Goal: Find specific page/section: Locate a particular part of the current website

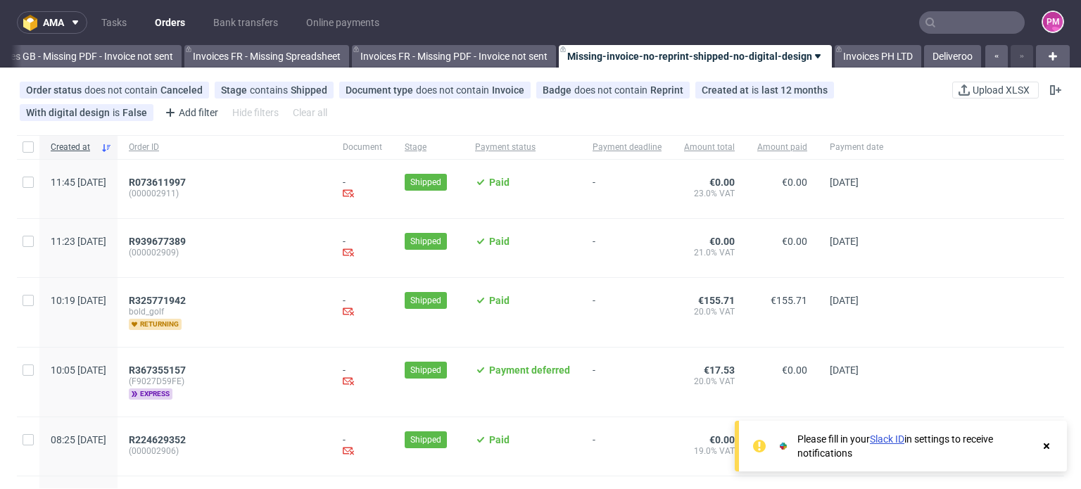
scroll to position [0, 2063]
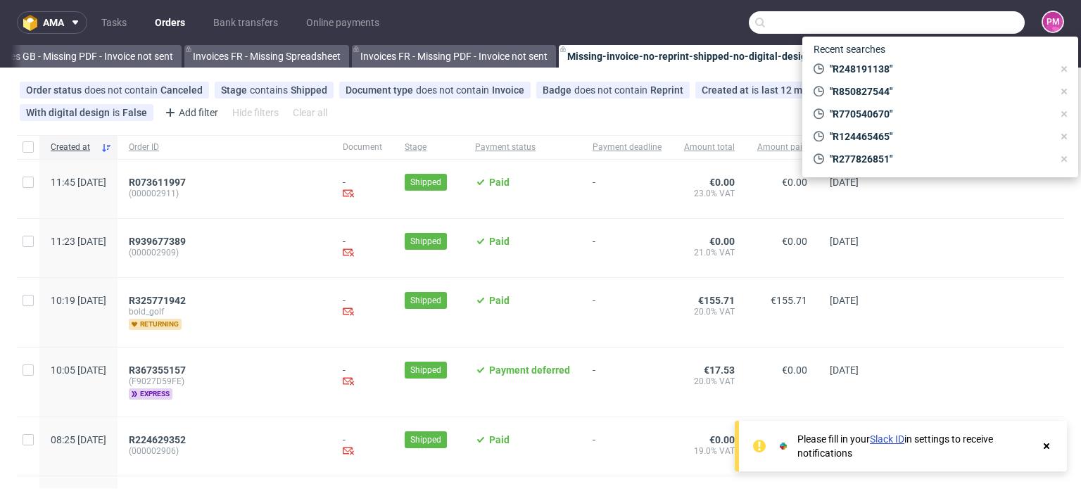
click at [946, 27] on input "text" at bounding box center [887, 22] width 276 height 23
paste input "R670499765"
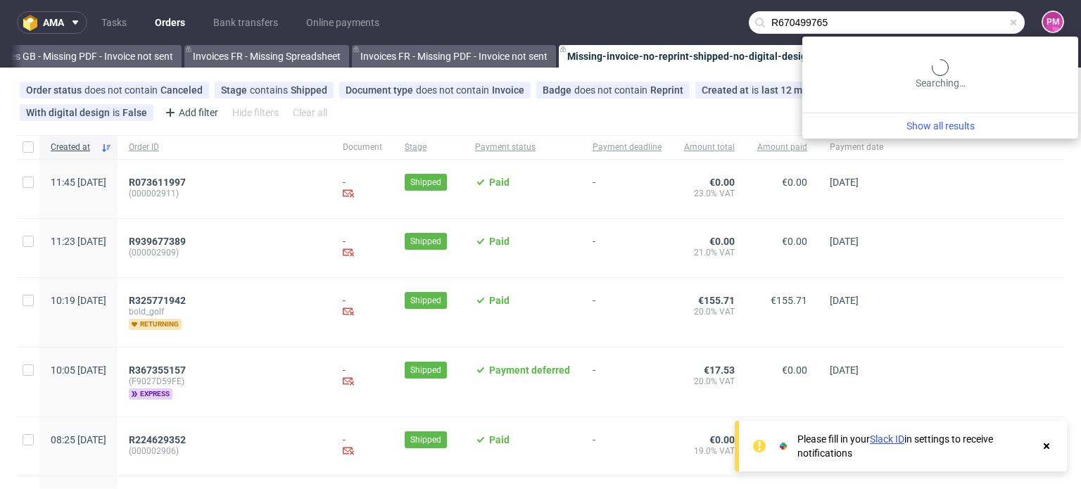
type input "R670499765"
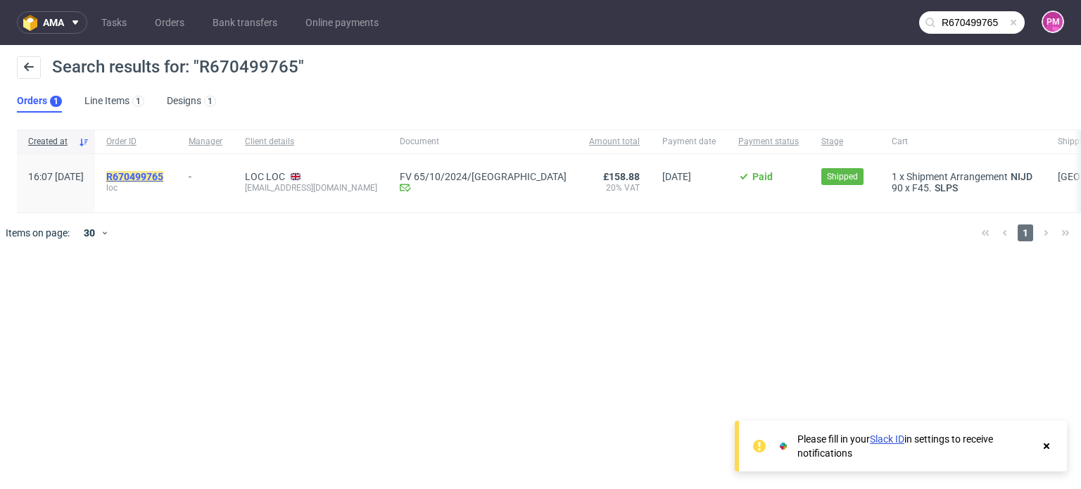
click at [163, 177] on mark "R670499765" at bounding box center [134, 176] width 57 height 11
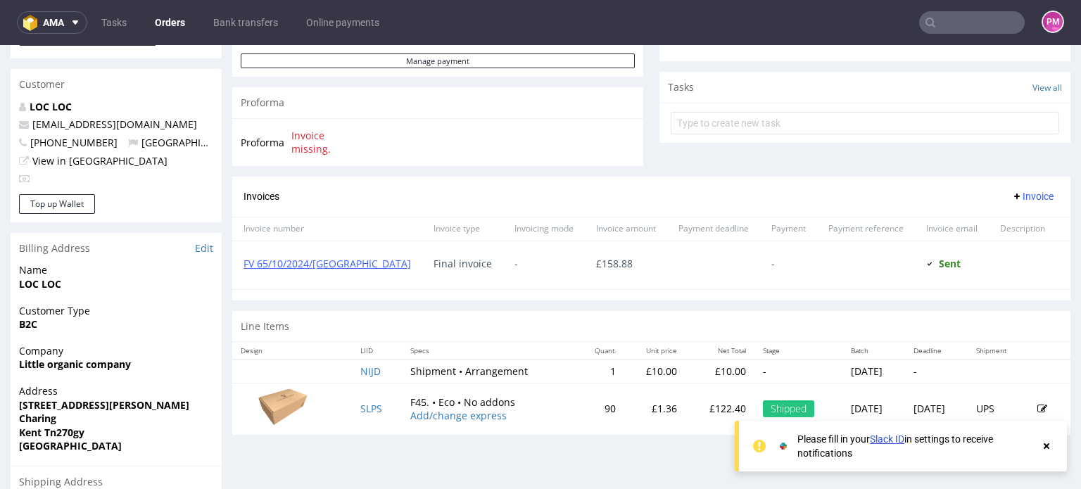
scroll to position [502, 0]
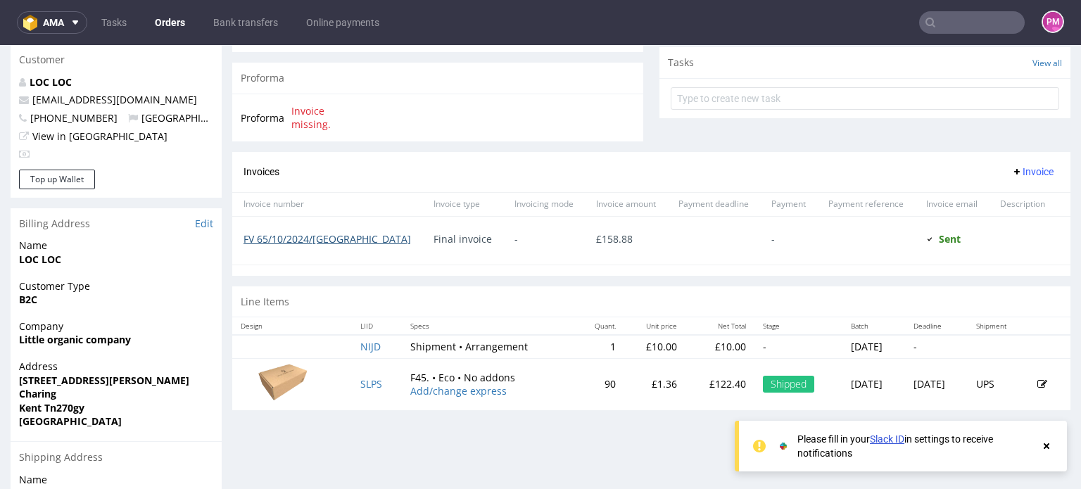
click at [294, 239] on link "FV 65/10/2024/[GEOGRAPHIC_DATA]" at bounding box center [326, 238] width 167 height 13
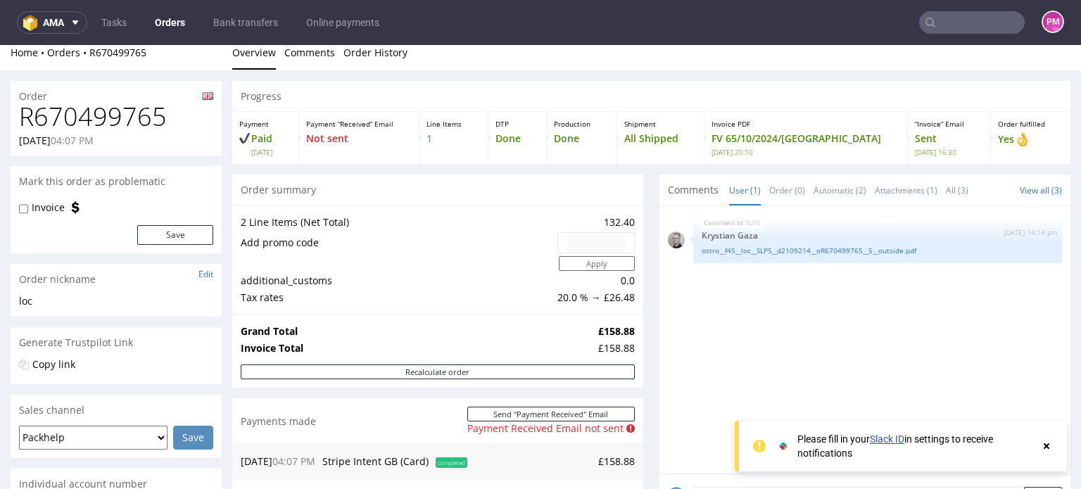
scroll to position [0, 0]
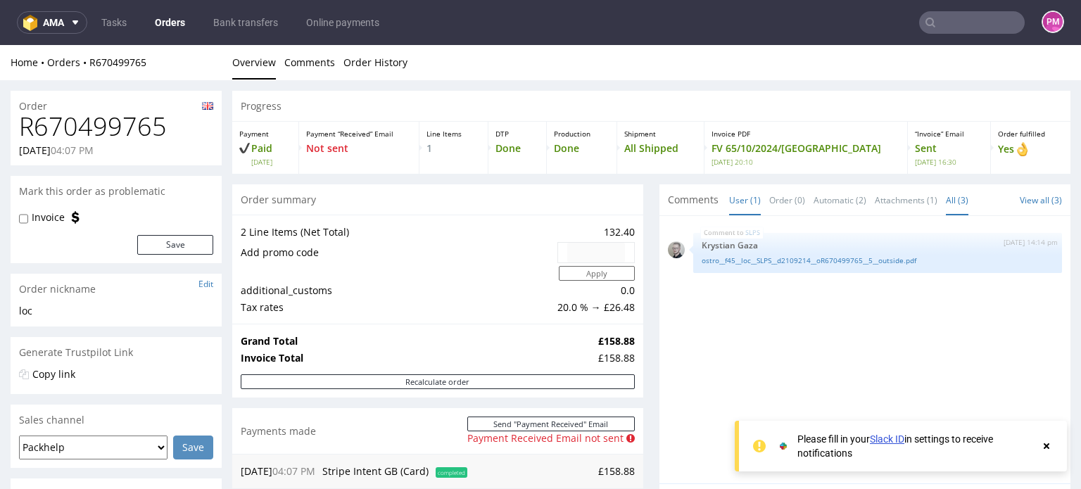
click at [946, 196] on link "All (3)" at bounding box center [957, 200] width 23 height 30
